Goal: Task Accomplishment & Management: Manage account settings

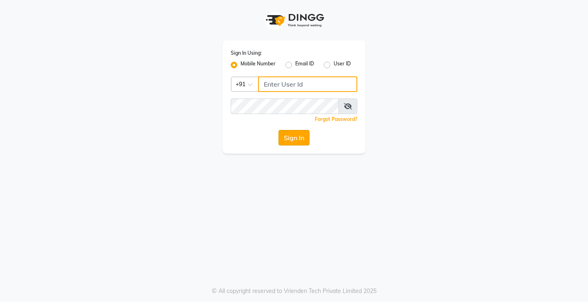
type input "9205722500"
click at [289, 138] on button "Sign In" at bounding box center [293, 138] width 31 height 16
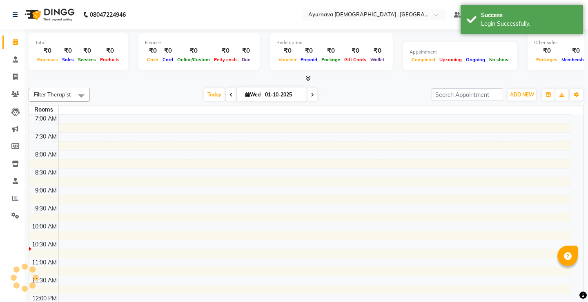
select select "en"
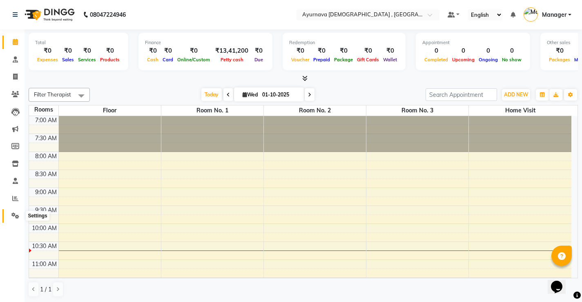
click at [17, 215] on icon at bounding box center [15, 215] width 8 height 6
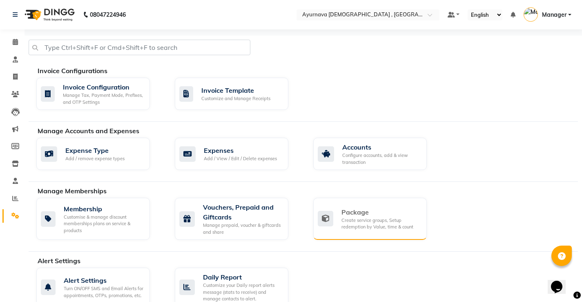
click at [347, 213] on div "Package" at bounding box center [380, 212] width 79 height 10
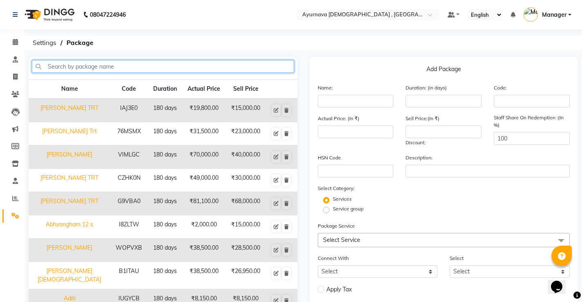
click at [89, 67] on input "text" at bounding box center [163, 66] width 262 height 13
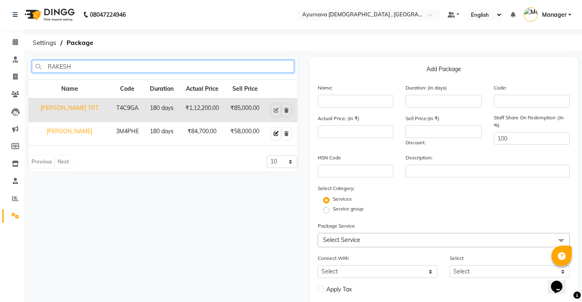
type input "RAKESH"
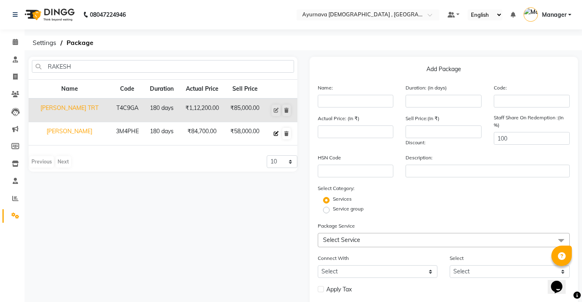
click at [275, 132] on icon at bounding box center [276, 133] width 5 height 5
type input "[PERSON_NAME]"
type input "180"
type input "3M4PHE"
type input "84700"
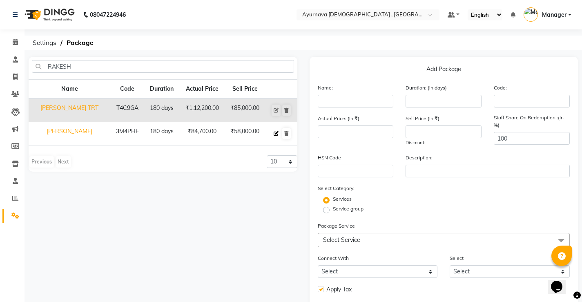
type input "58000"
checkbox input "true"
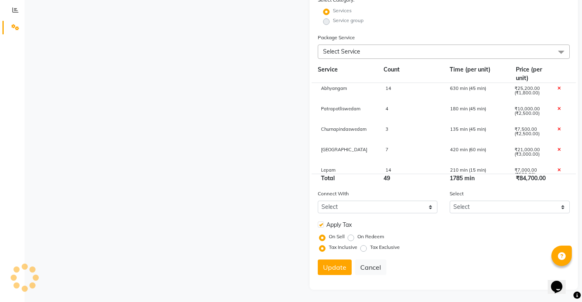
scroll to position [32, 0]
